Goal: Task Accomplishment & Management: Use online tool/utility

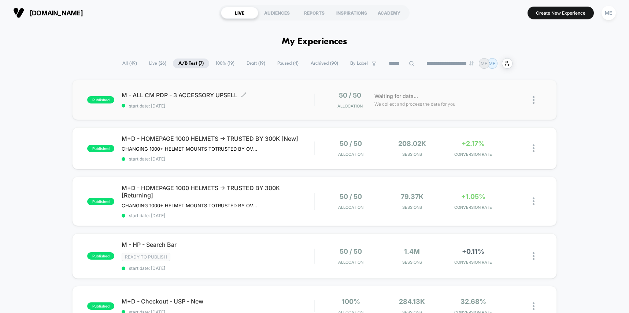
click at [274, 93] on span "M - ALL CM PDP - 3 ACCESSORY UPSELL Click to edit experience details" at bounding box center [218, 95] width 192 height 7
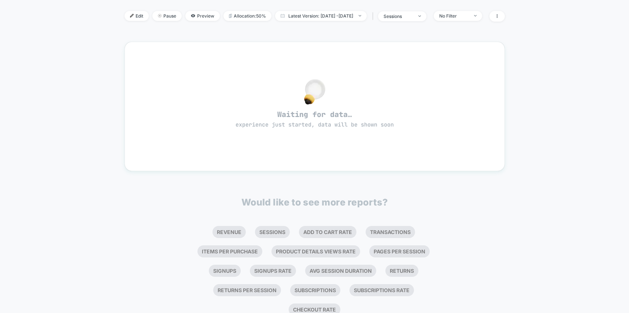
scroll to position [102, 0]
